Goal: Complete application form: Complete application form

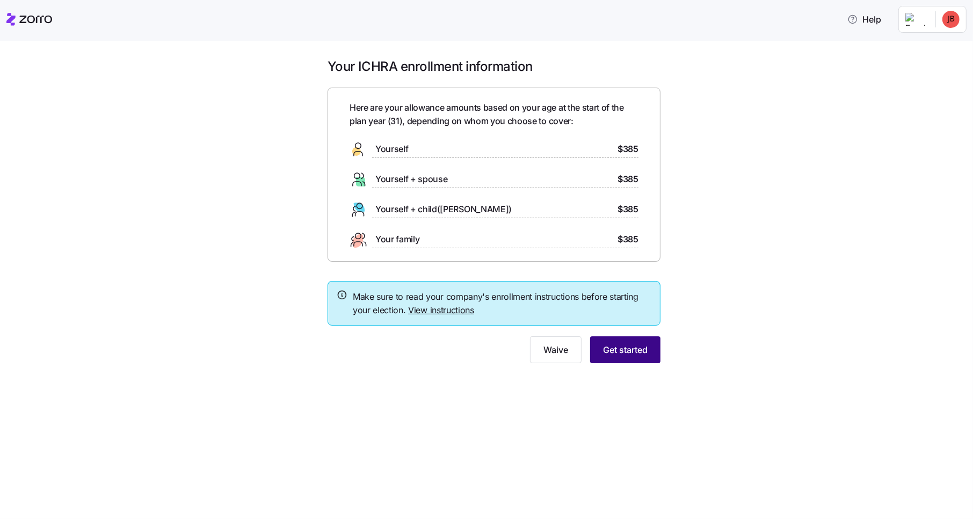
click at [608, 350] on span "Get started" at bounding box center [625, 349] width 45 height 13
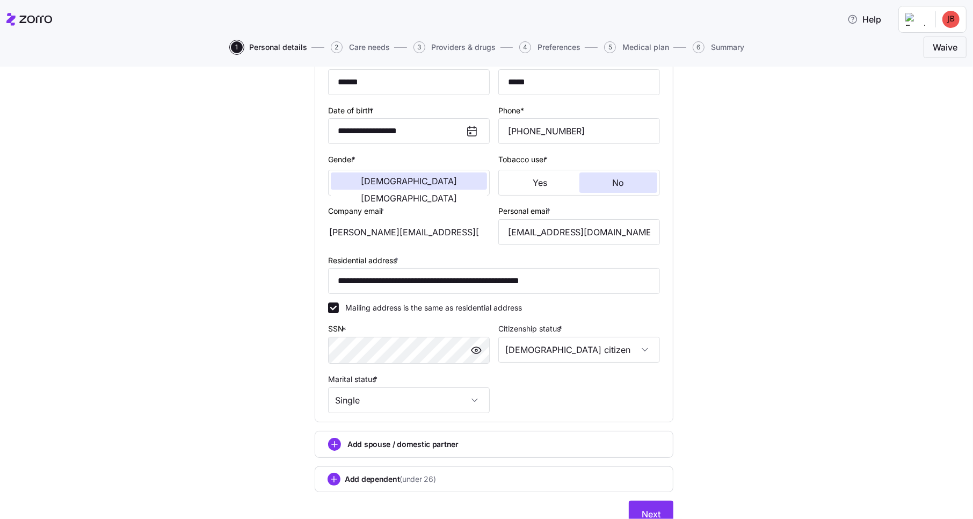
scroll to position [171, 0]
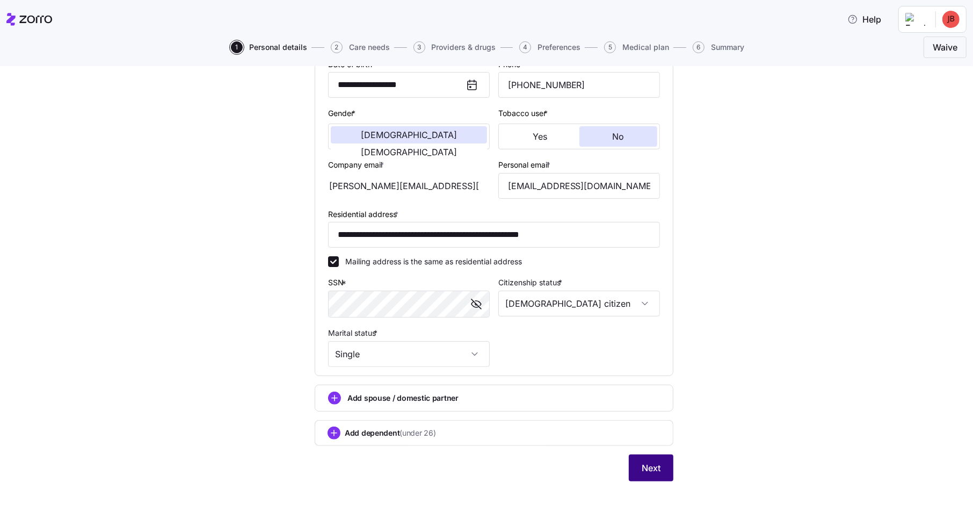
click at [646, 466] on span "Next" at bounding box center [651, 467] width 19 height 13
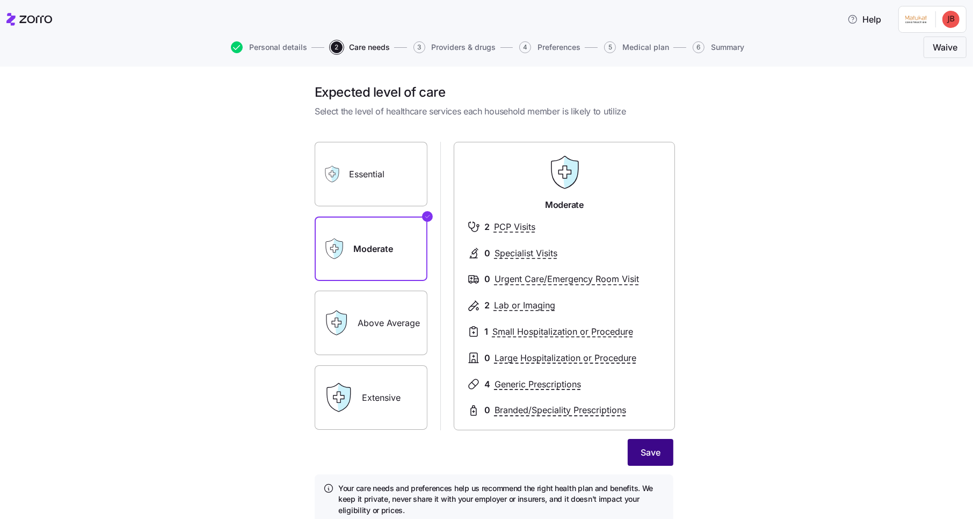
click at [649, 449] on span "Save" at bounding box center [651, 452] width 20 height 13
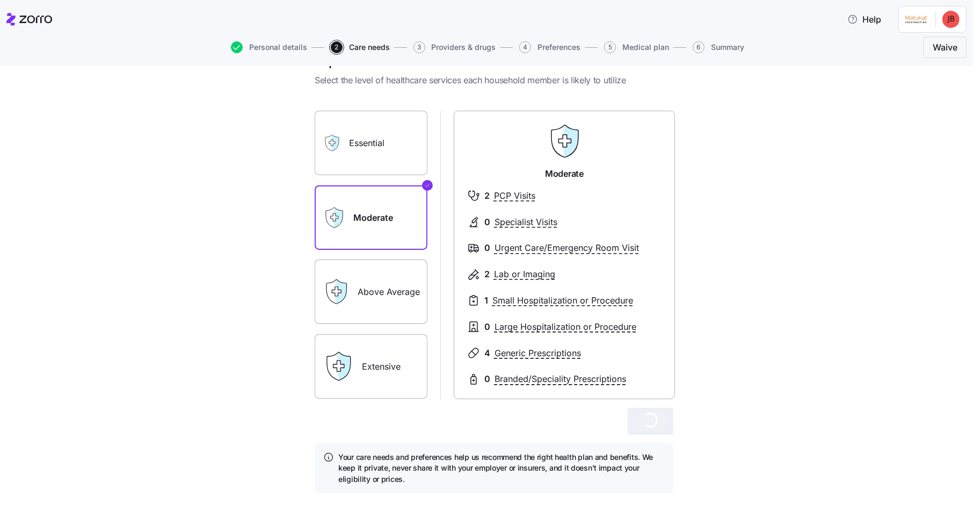
scroll to position [44, 0]
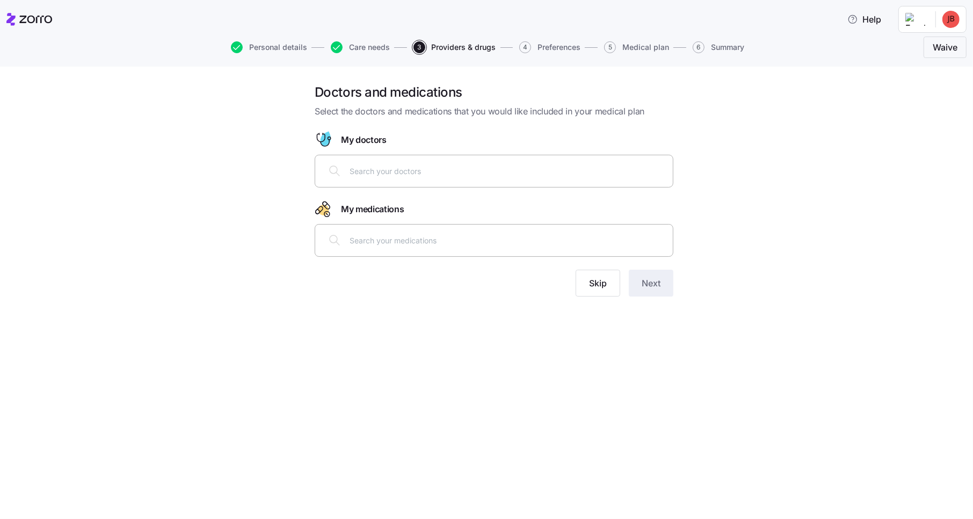
click at [398, 163] on div at bounding box center [494, 171] width 345 height 26
click at [397, 239] on input "text" at bounding box center [508, 240] width 317 height 12
click at [394, 173] on input "text" at bounding box center [508, 171] width 317 height 12
drag, startPoint x: 355, startPoint y: 175, endPoint x: 361, endPoint y: 172, distance: 6.7
click at [355, 174] on input "text" at bounding box center [508, 171] width 317 height 12
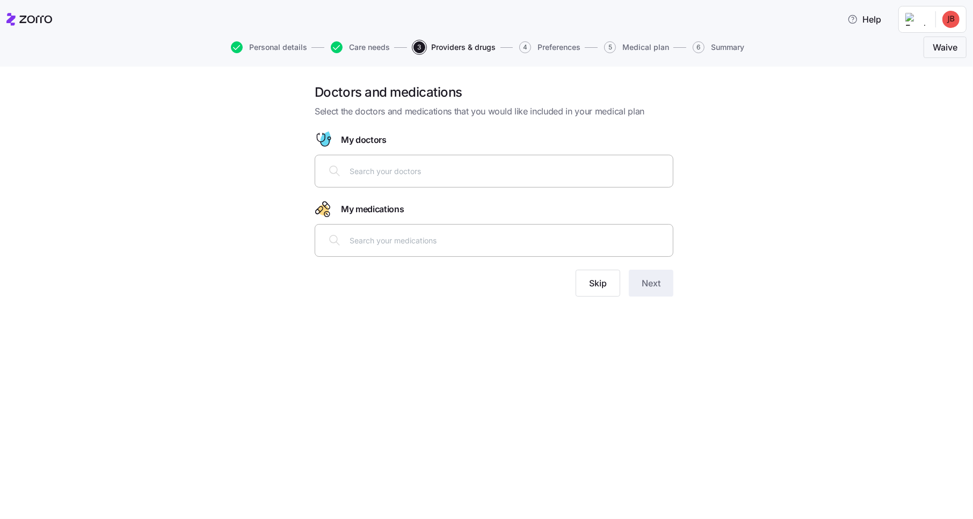
drag, startPoint x: 466, startPoint y: 166, endPoint x: 351, endPoint y: 170, distance: 115.0
click at [351, 170] on input "text" at bounding box center [508, 171] width 317 height 12
drag, startPoint x: 380, startPoint y: 173, endPoint x: 410, endPoint y: 170, distance: 30.2
click at [391, 174] on input "text" at bounding box center [508, 171] width 317 height 12
click at [470, 164] on div at bounding box center [494, 171] width 345 height 26
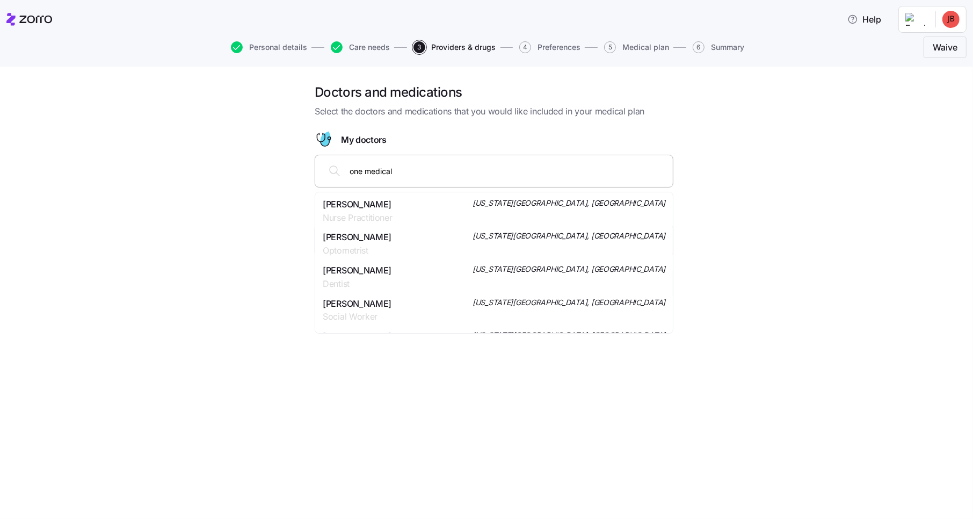
type input "one medical"
